Goal: Information Seeking & Learning: Learn about a topic

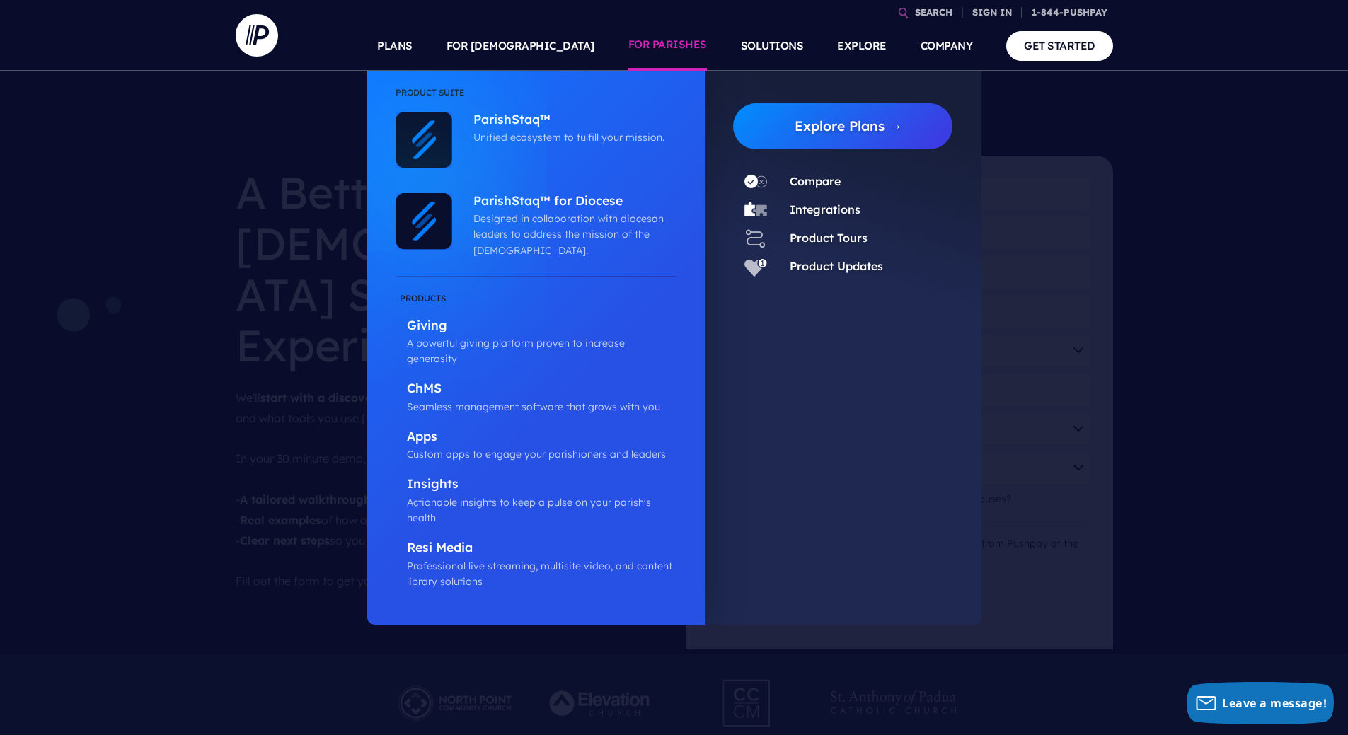
click at [679, 47] on link "FOR PARISHES" at bounding box center [667, 46] width 79 height 50
click at [676, 43] on link "FOR PARISHES" at bounding box center [667, 46] width 79 height 50
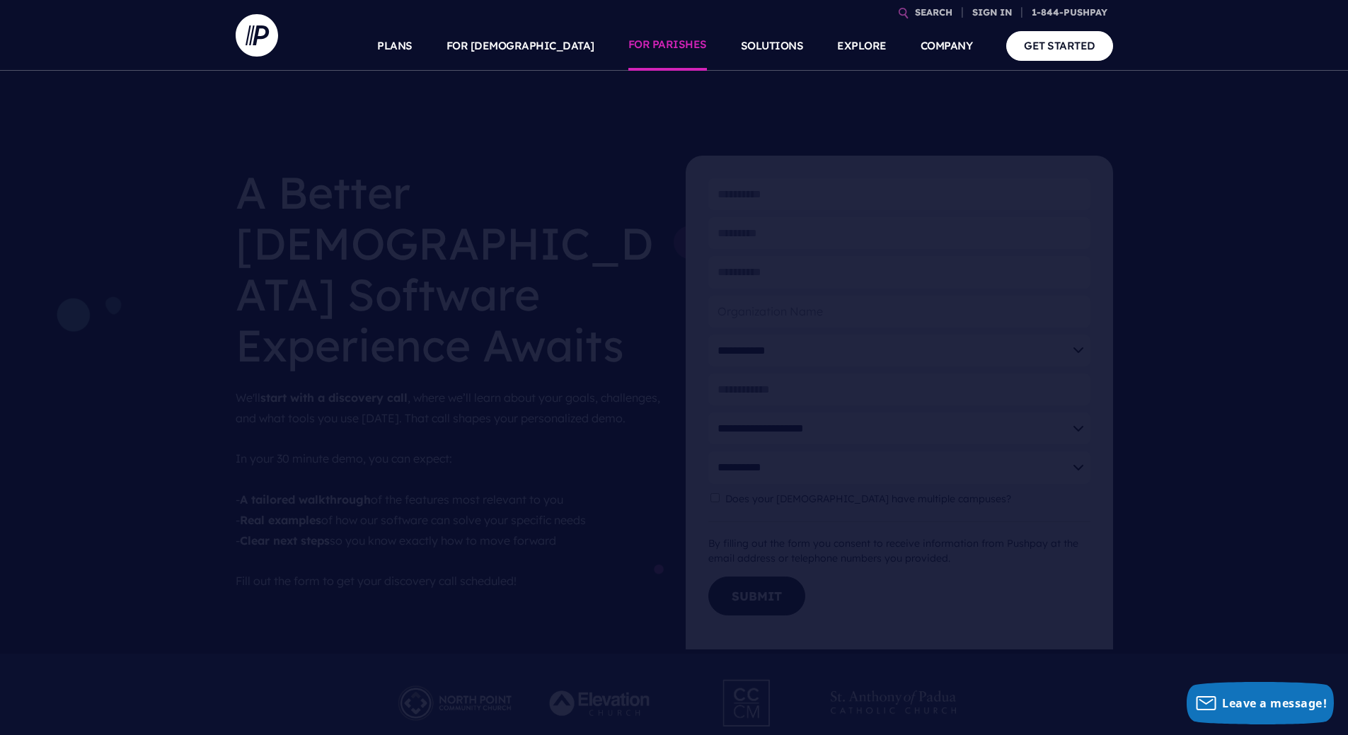
click at [676, 43] on link "FOR PARISHES" at bounding box center [667, 46] width 79 height 50
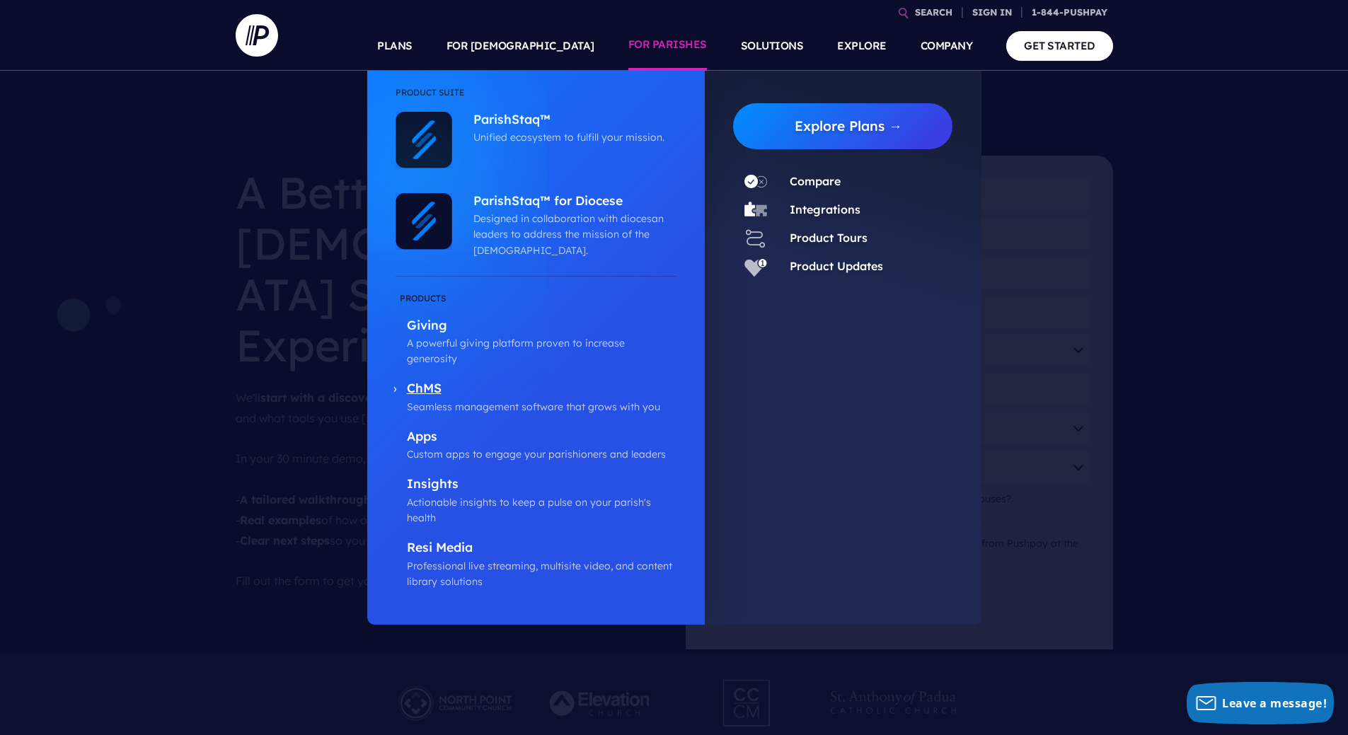
click at [467, 399] on p "Seamless management software that grows with you" at bounding box center [542, 407] width 270 height 16
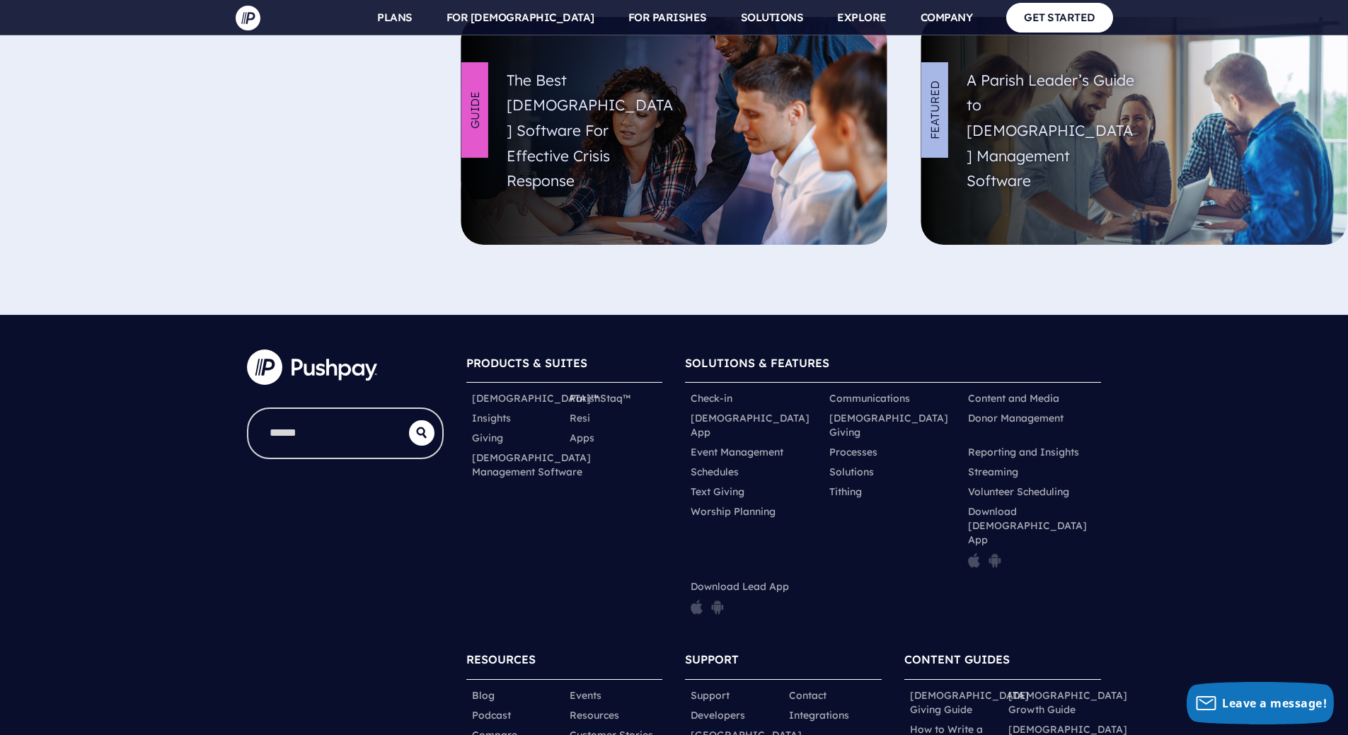
scroll to position [5141, 0]
